Goal: Task Accomplishment & Management: Complete application form

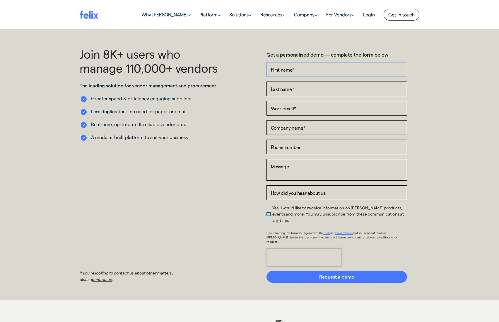
click at [343, 67] on input "First name *" at bounding box center [337, 69] width 141 height 15
type input "[PERSON_NAME]"
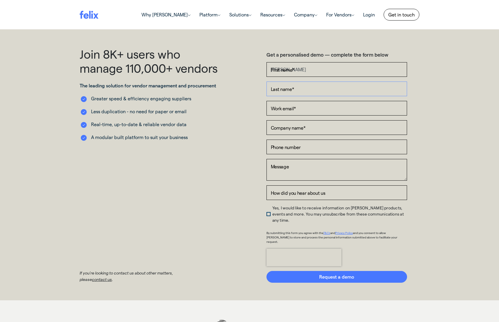
type input "[PERSON_NAME]"
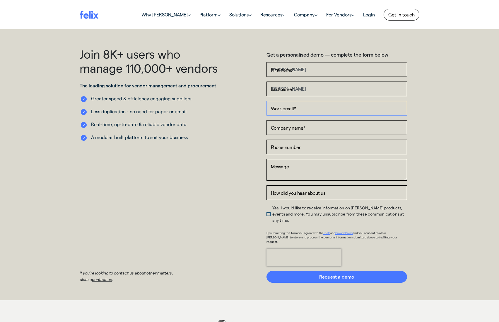
type input "[PERSON_NAME][EMAIL_ADDRESS][PERSON_NAME][DOMAIN_NAME]"
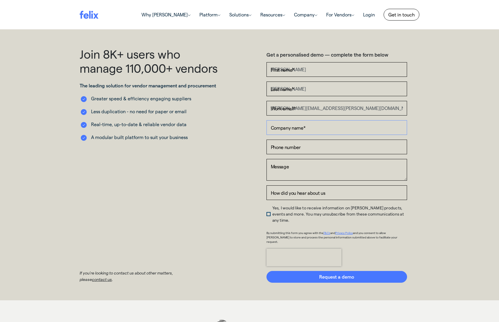
type input "Akaysha Energy"
type input "[PHONE_NUMBER]"
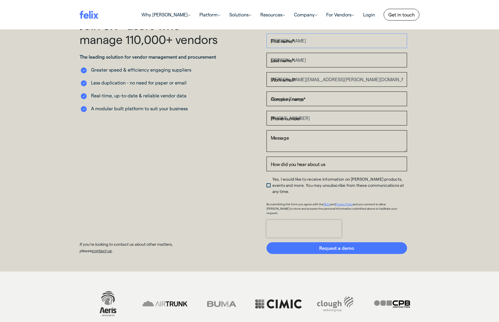
scroll to position [29, 0]
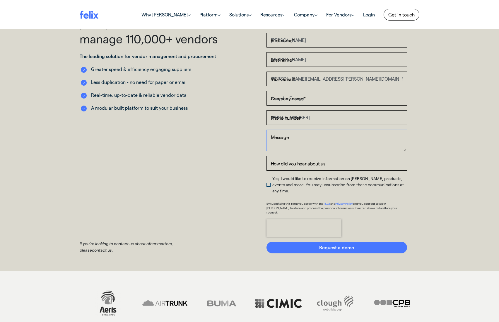
click at [314, 141] on textarea "Message" at bounding box center [337, 140] width 141 height 22
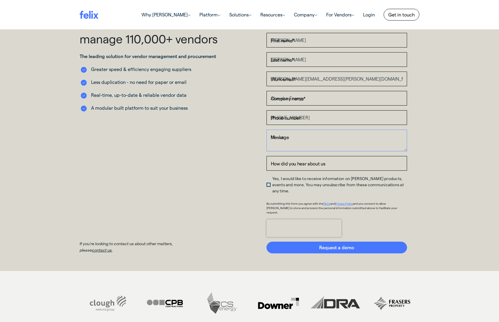
drag, startPoint x: 306, startPoint y: 141, endPoint x: 257, endPoint y: 140, distance: 49.2
click at [257, 140] on div "Get a personalised demo — complete the form below First name * [PERSON_NAME] La…" at bounding box center [337, 136] width 174 height 236
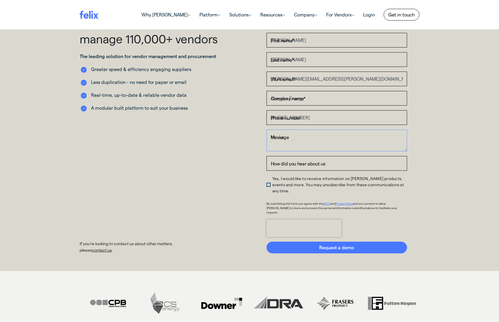
click at [296, 137] on textarea "Hi - I a" at bounding box center [337, 140] width 141 height 22
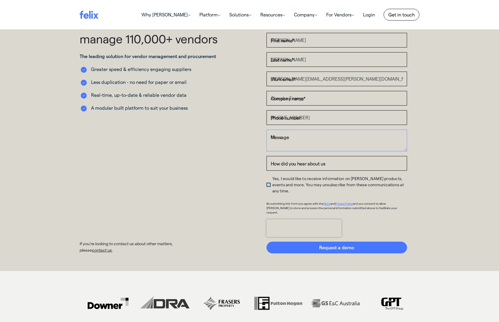
type textarea "H"
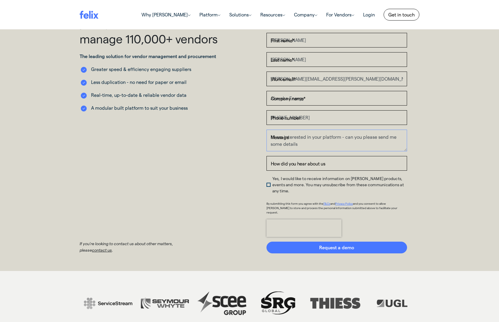
click at [319, 148] on textarea "Hi am interested in your platform - can you please send me some details" at bounding box center [337, 140] width 141 height 22
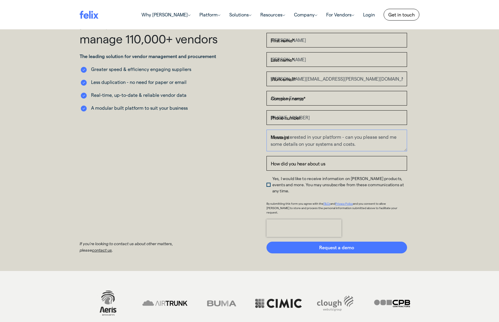
type textarea "Hi am interested in your platform - can you please send me some details on your…"
click at [337, 162] on input "How did you hear about us" at bounding box center [337, 163] width 141 height 15
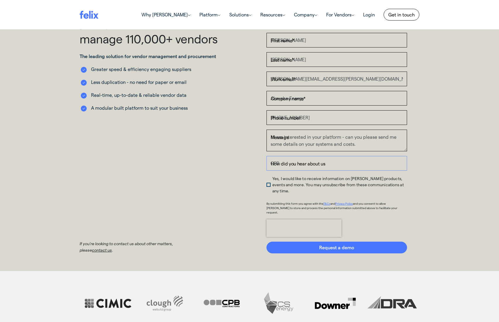
type input "CPP"
click at [272, 182] on span "Yes, I would like to receive information on [PERSON_NAME] products, events and …" at bounding box center [338, 184] width 132 height 17
click at [267, 177] on input "Yes, I would like to receive information on [PERSON_NAME] products, events and …" at bounding box center [267, 177] width 0 height 0
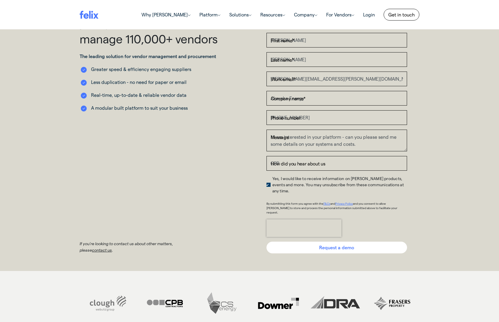
click at [314, 241] on input "Request a demo" at bounding box center [337, 247] width 141 height 12
